Goal: Information Seeking & Learning: Learn about a topic

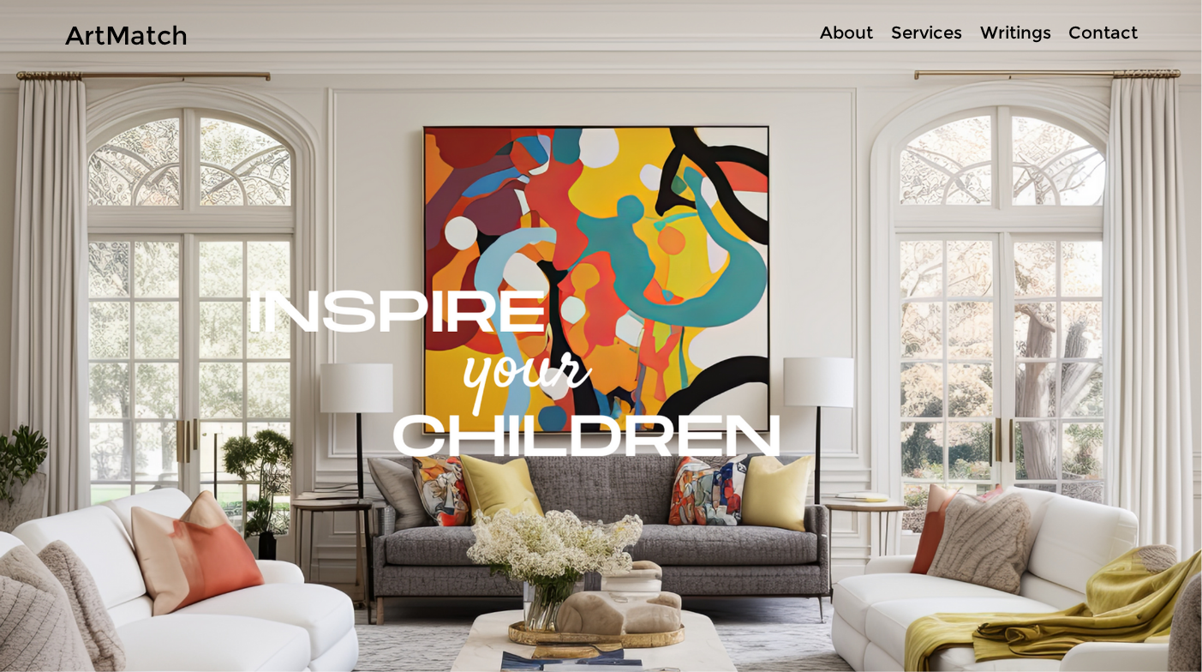
click at [853, 39] on p "About" at bounding box center [846, 33] width 70 height 25
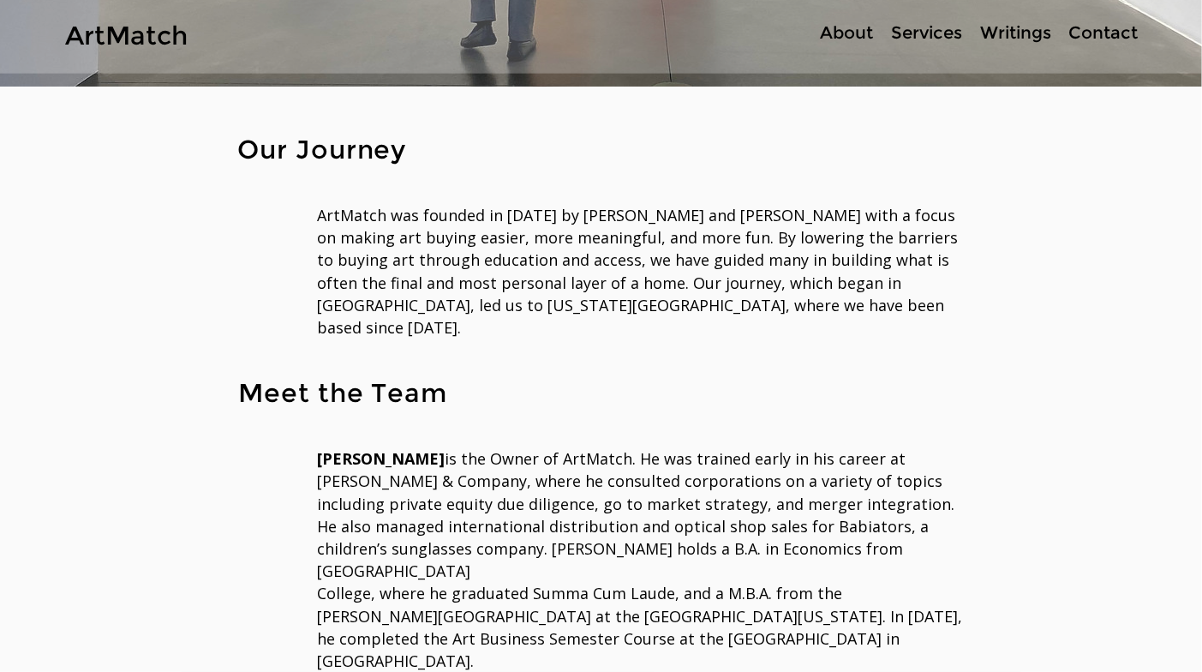
scroll to position [493, 0]
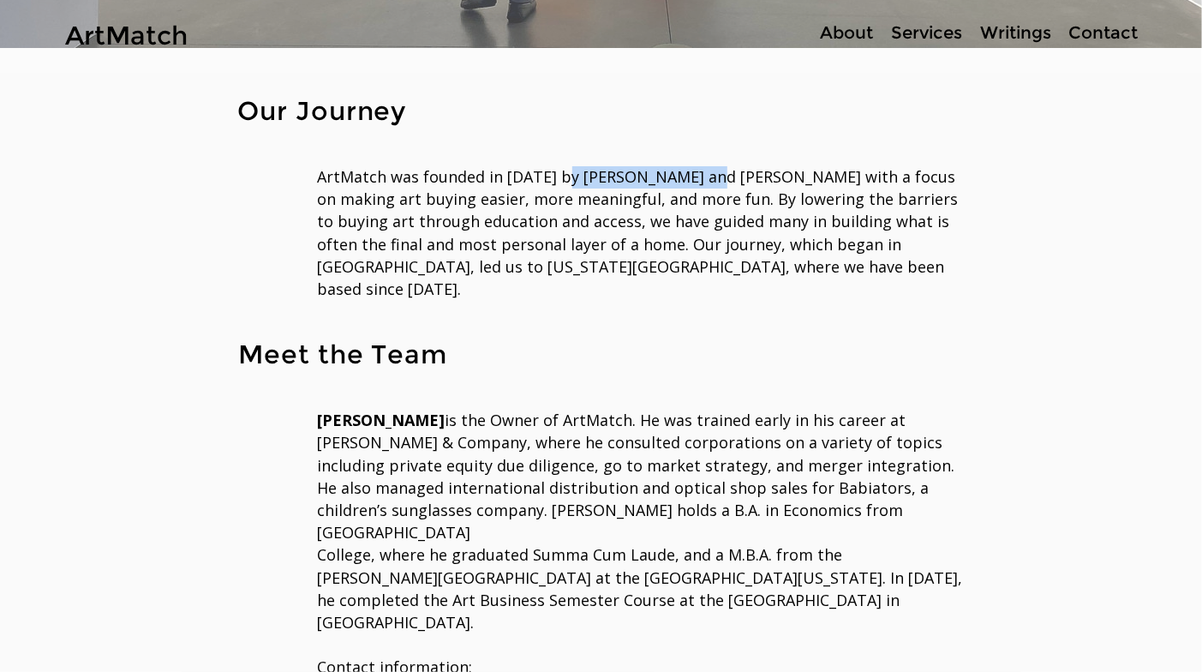
drag, startPoint x: 564, startPoint y: 174, endPoint x: 694, endPoint y: 176, distance: 130.2
click at [694, 176] on span "ArtMatch was founded in [DATE] by [PERSON_NAME] and [PERSON_NAME] with a focus …" at bounding box center [638, 232] width 641 height 133
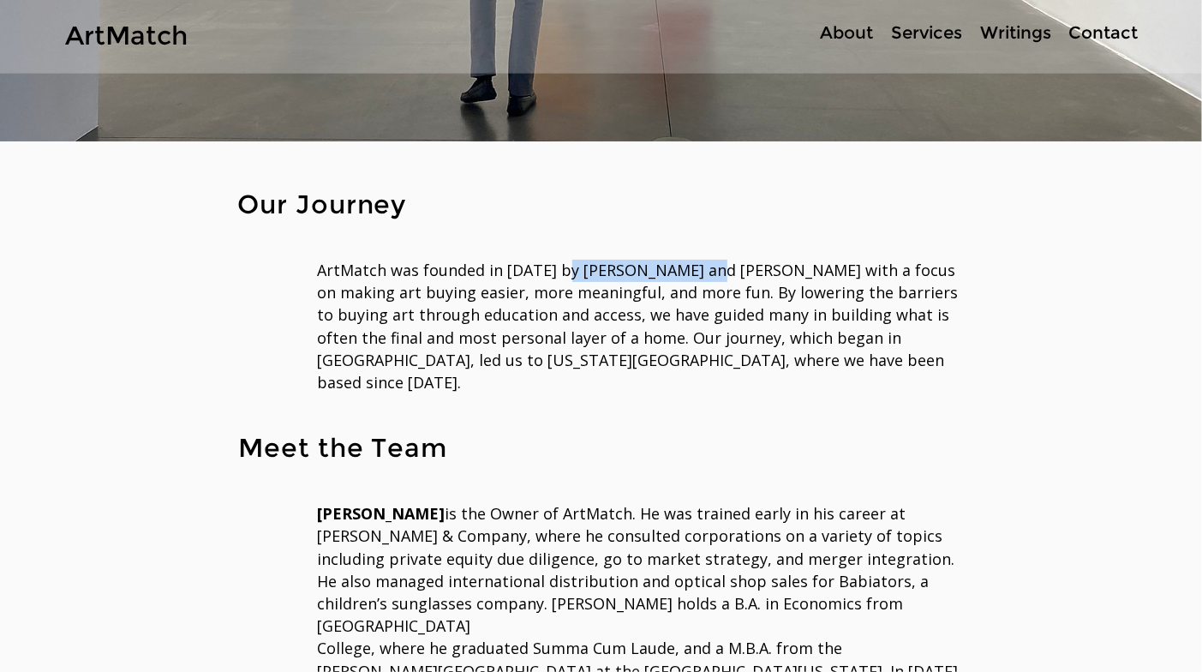
scroll to position [396, 0]
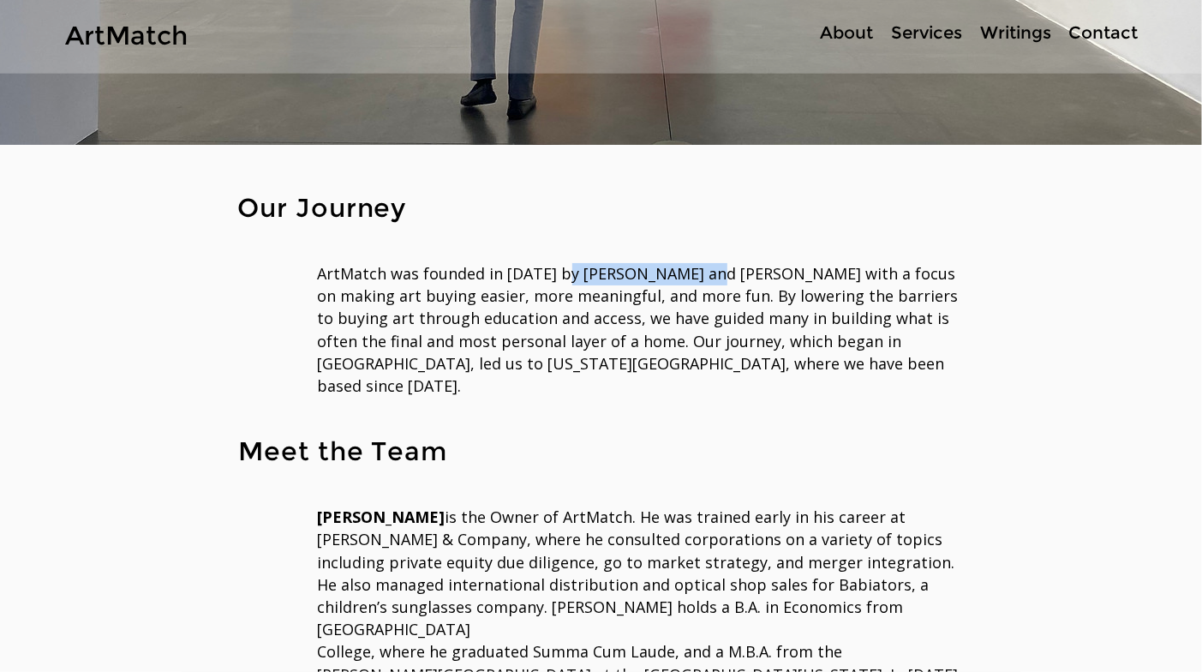
copy span "[PERSON_NAME] and [PERSON_NAME]"
